Goal: Understand process/instructions

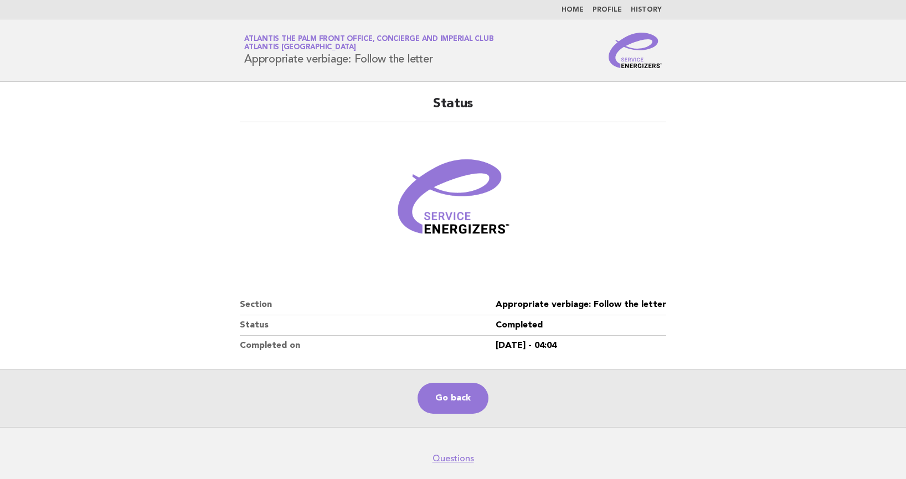
click at [478, 389] on link "Go back" at bounding box center [452, 398] width 71 height 31
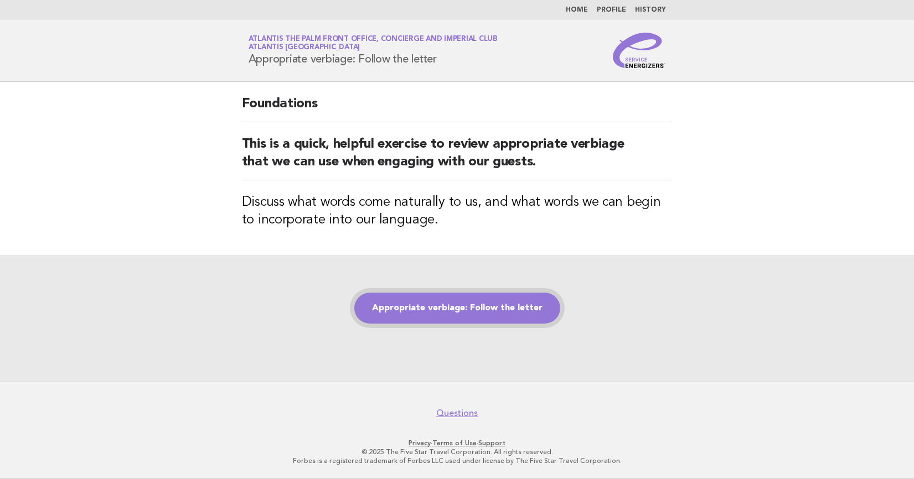
click at [457, 314] on link "Appropriate verbiage: Follow the letter" at bounding box center [457, 308] width 206 height 31
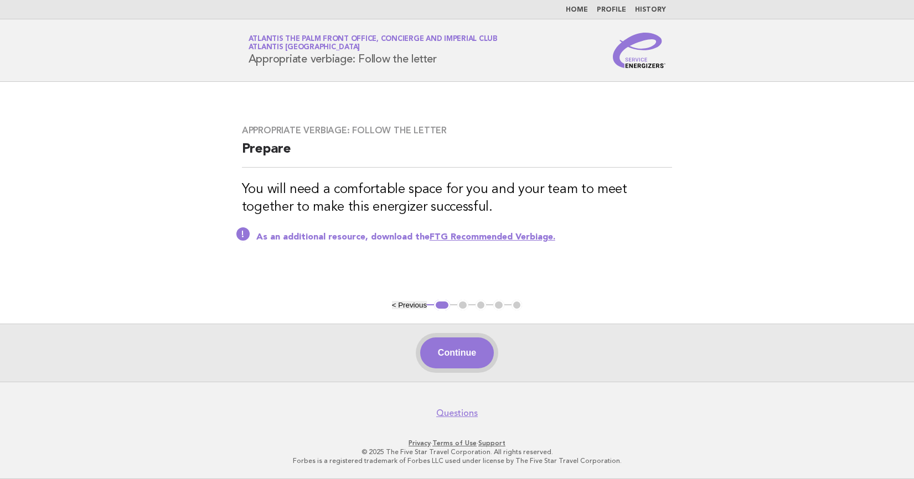
click at [466, 345] on button "Continue" at bounding box center [457, 353] width 74 height 31
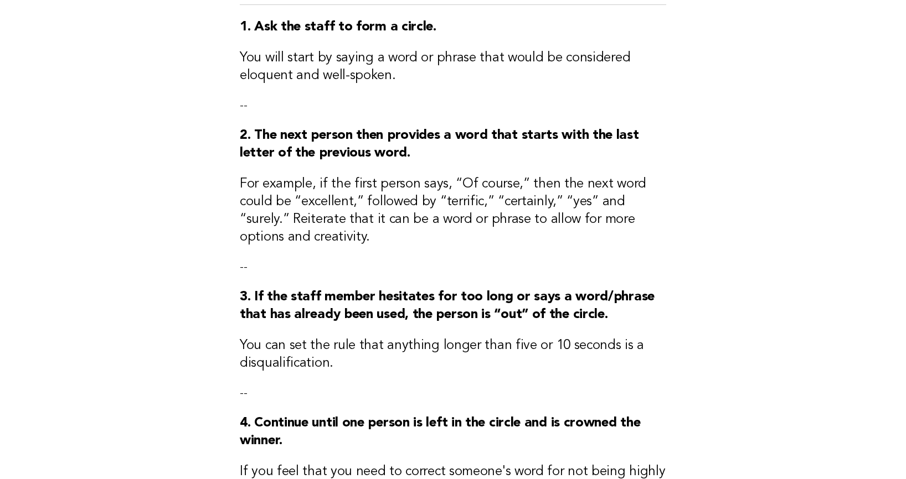
scroll to position [277, 0]
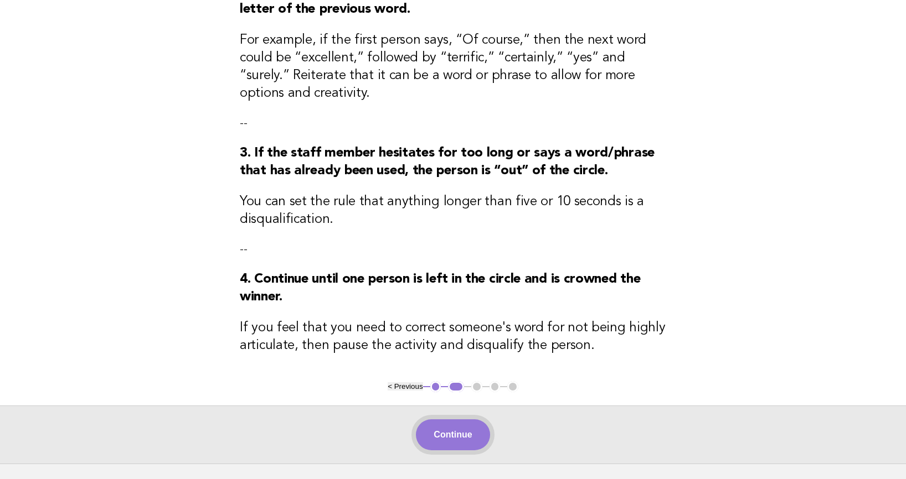
click at [459, 437] on button "Continue" at bounding box center [453, 435] width 74 height 31
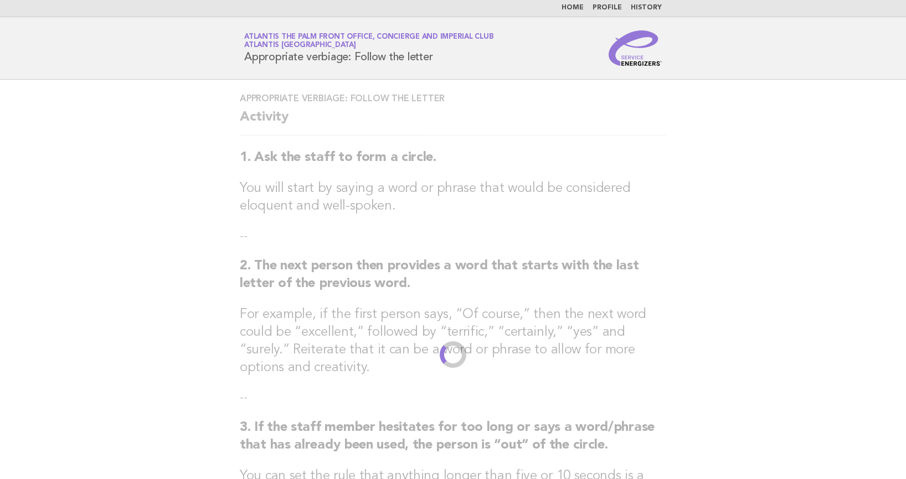
scroll to position [0, 0]
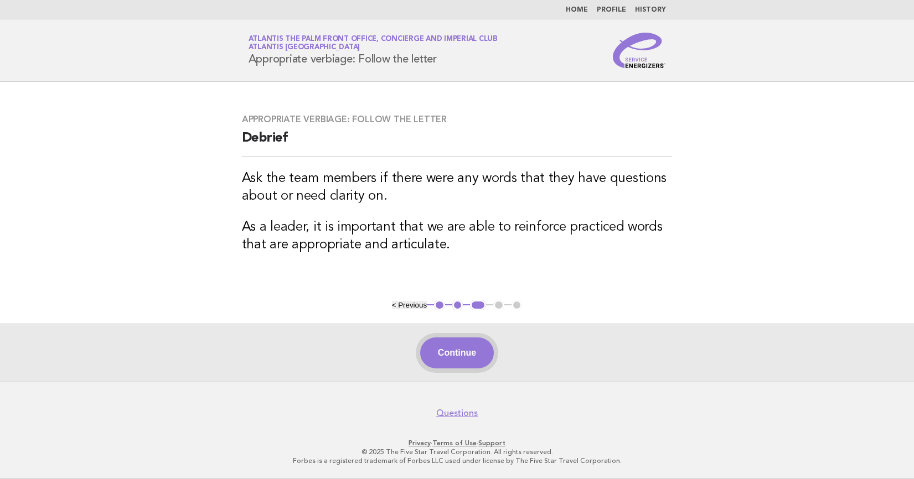
click at [460, 353] on button "Continue" at bounding box center [457, 353] width 74 height 31
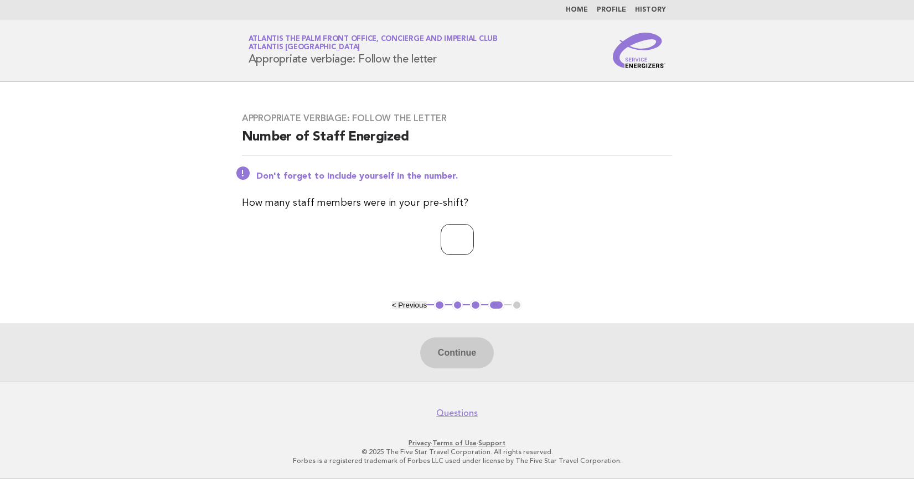
click at [445, 245] on input "number" at bounding box center [457, 239] width 33 height 31
click at [449, 236] on input "number" at bounding box center [457, 239] width 33 height 31
type input "*"
click at [469, 360] on button "Continue" at bounding box center [457, 353] width 74 height 31
